Goal: Navigation & Orientation: Find specific page/section

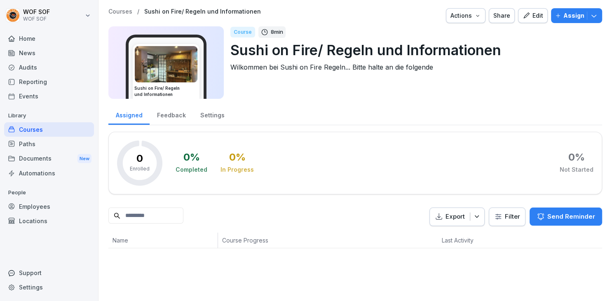
click at [43, 70] on div "Audits" at bounding box center [49, 67] width 90 height 14
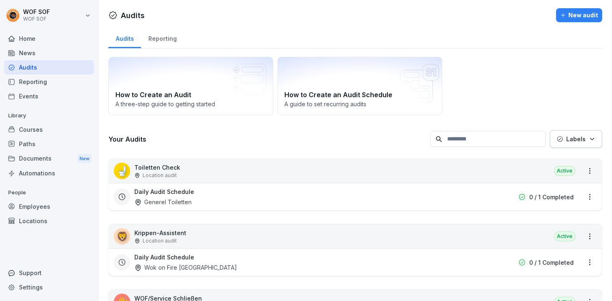
click at [40, 122] on p "Library" at bounding box center [49, 115] width 90 height 13
click at [40, 134] on div "Courses" at bounding box center [49, 129] width 90 height 14
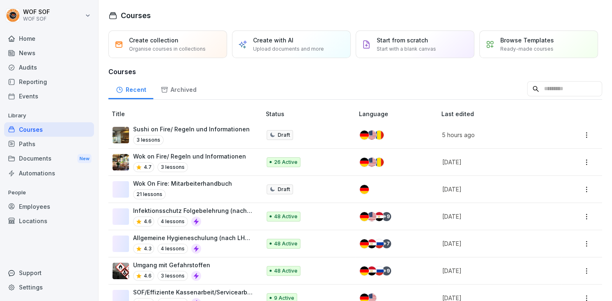
click at [312, 136] on td "Draft" at bounding box center [309, 135] width 93 height 27
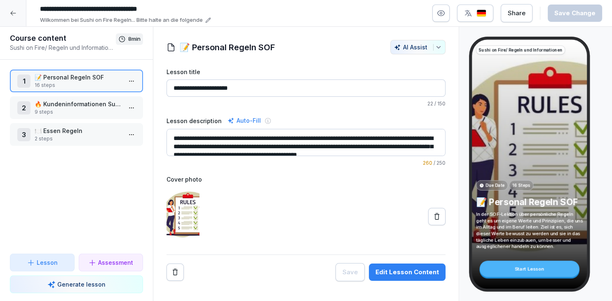
click at [13, 21] on div at bounding box center [13, 13] width 26 height 26
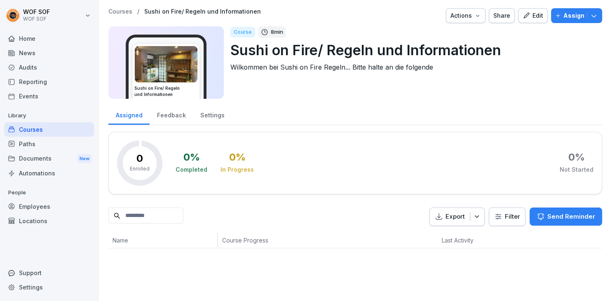
click at [44, 42] on div "Home" at bounding box center [49, 38] width 90 height 14
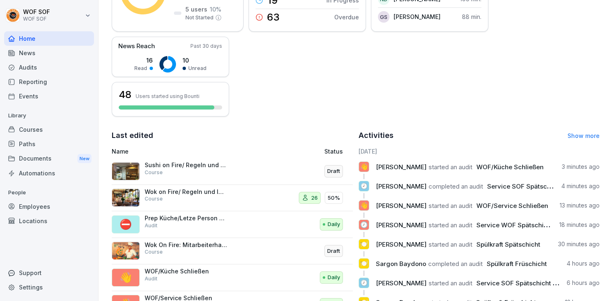
scroll to position [202, 0]
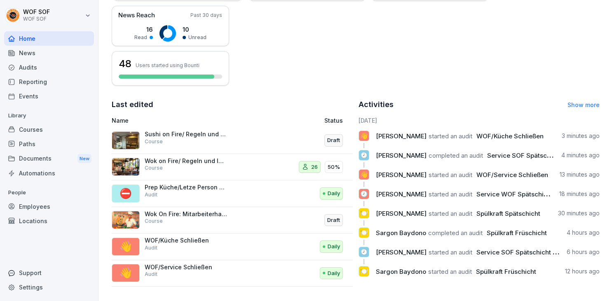
click at [54, 66] on div "Audits" at bounding box center [49, 67] width 90 height 14
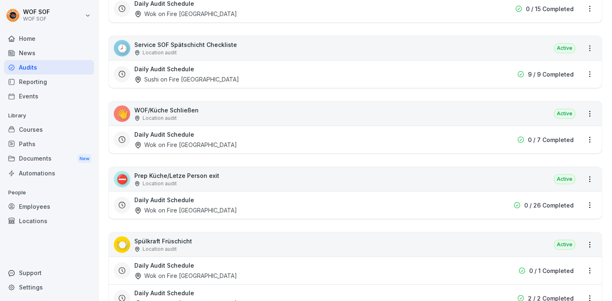
scroll to position [399, 0]
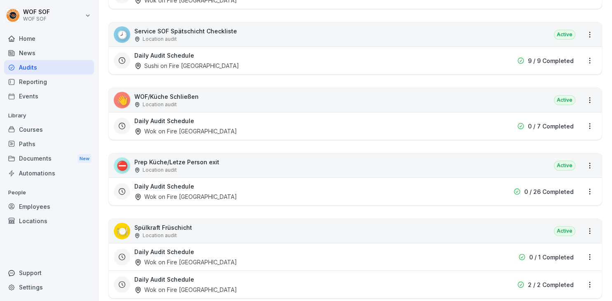
click at [335, 40] on div "🕗 Service SOF Spätschicht Checkliste Location audit Active" at bounding box center [355, 35] width 493 height 24
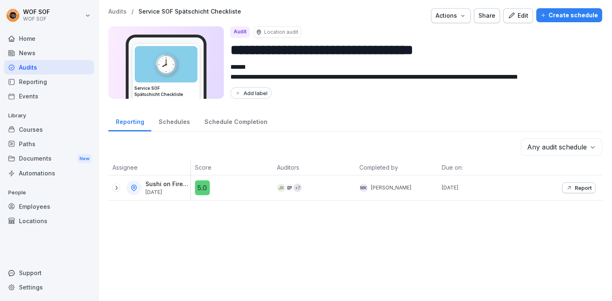
click at [569, 186] on icon "button" at bounding box center [569, 188] width 7 height 7
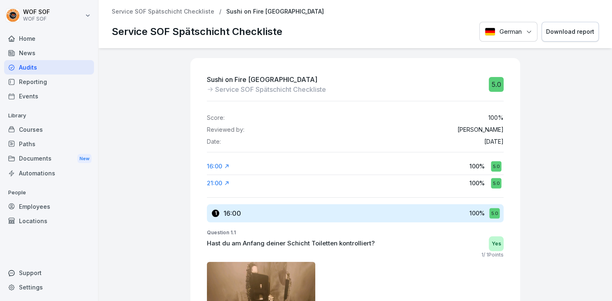
click at [138, 11] on p "Service SOF Spätschicht Checkliste" at bounding box center [163, 11] width 103 height 7
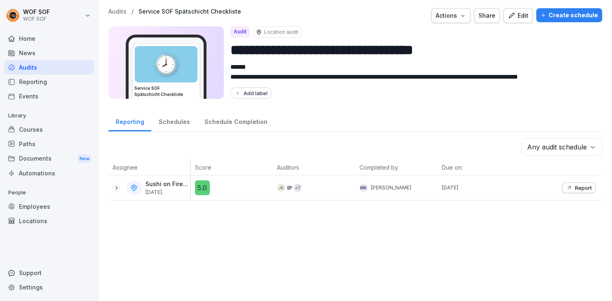
click at [57, 132] on div "Courses" at bounding box center [49, 129] width 90 height 14
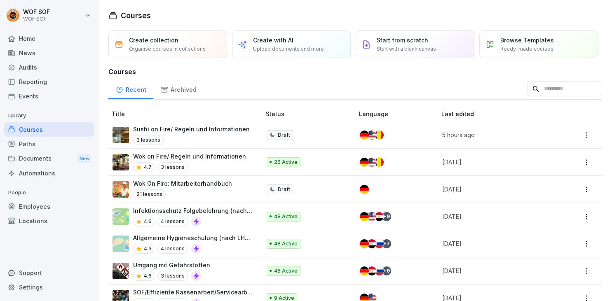
scroll to position [17, 0]
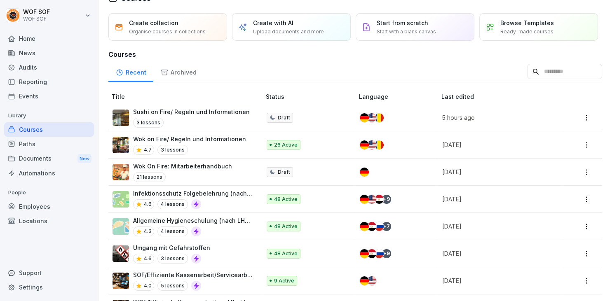
click at [251, 146] on div "Wok on Fire/ Regeln und Informationen 4.7 3 lessons" at bounding box center [183, 145] width 140 height 20
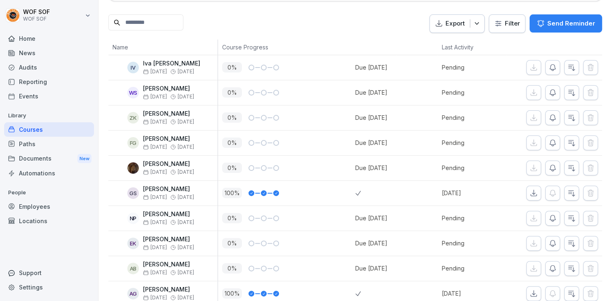
scroll to position [193, 0]
